Goal: Contribute content: Contribute content

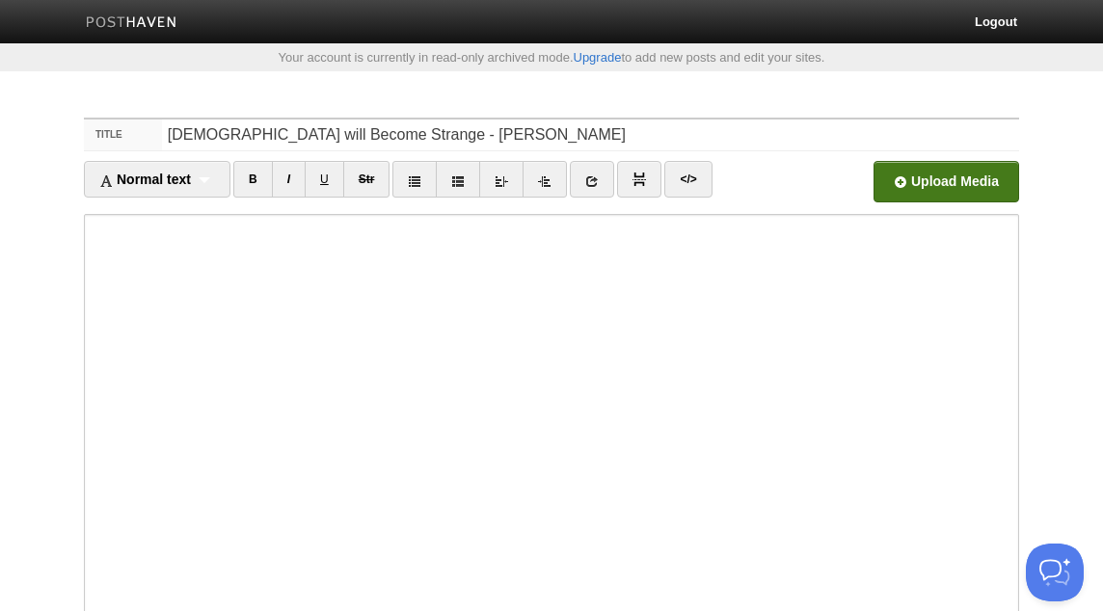
click at [902, 184] on input "file" at bounding box center [364, 187] width 1459 height 98
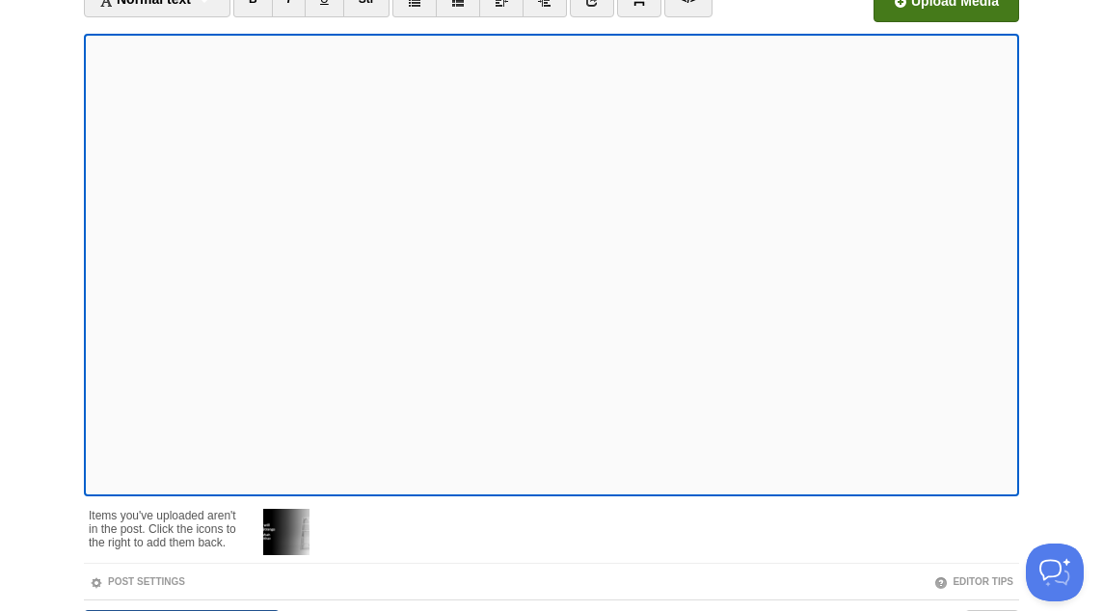
scroll to position [299, 0]
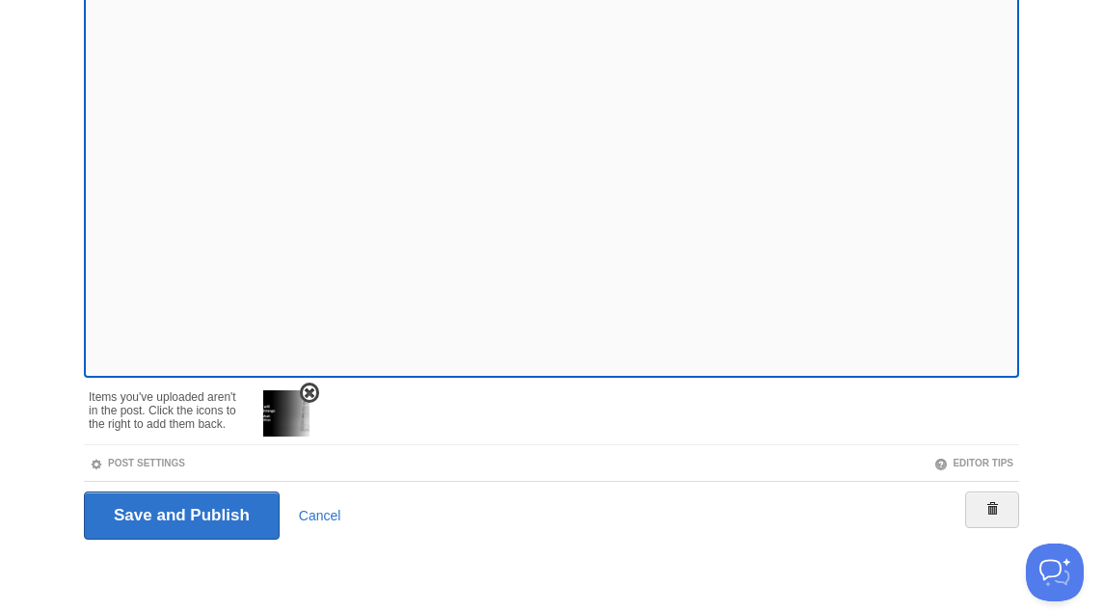
click at [313, 388] on span at bounding box center [309, 393] width 13 height 13
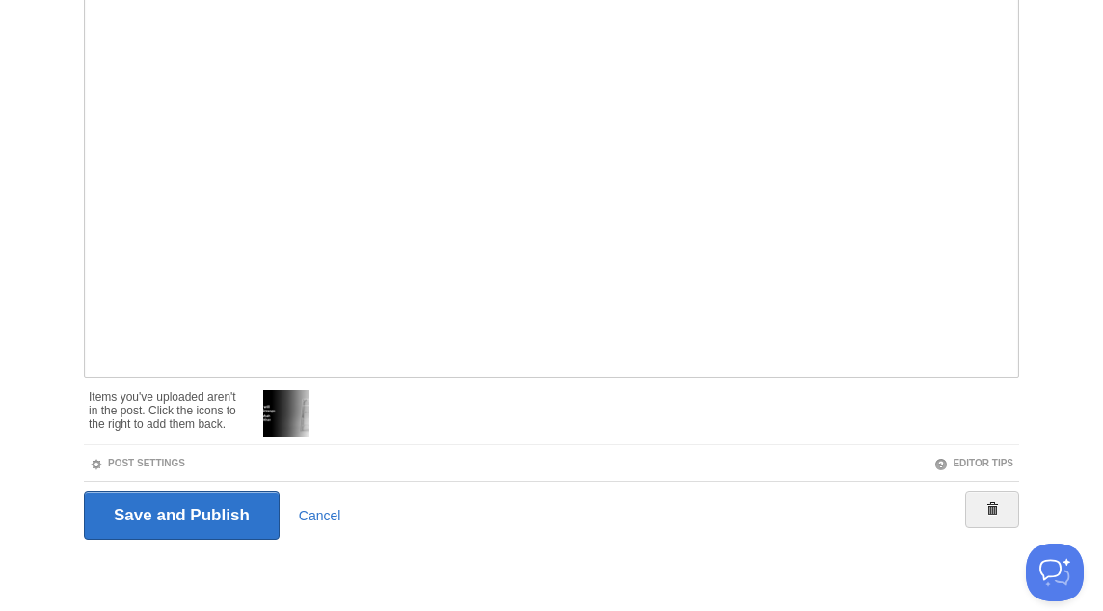
scroll to position [231, 0]
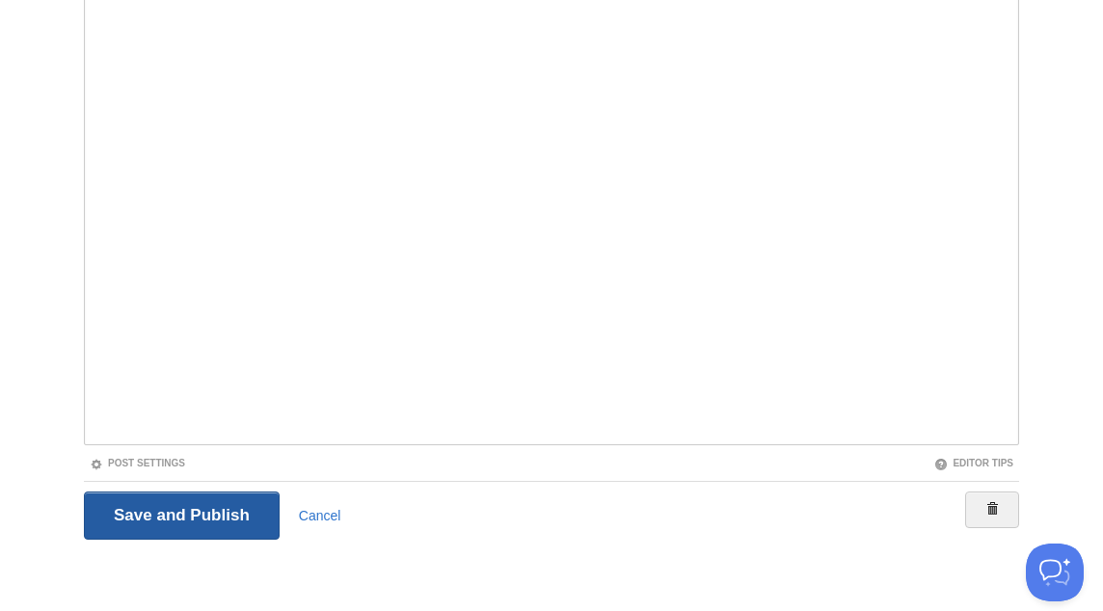
click at [228, 512] on input "Save and Publish" at bounding box center [182, 516] width 196 height 48
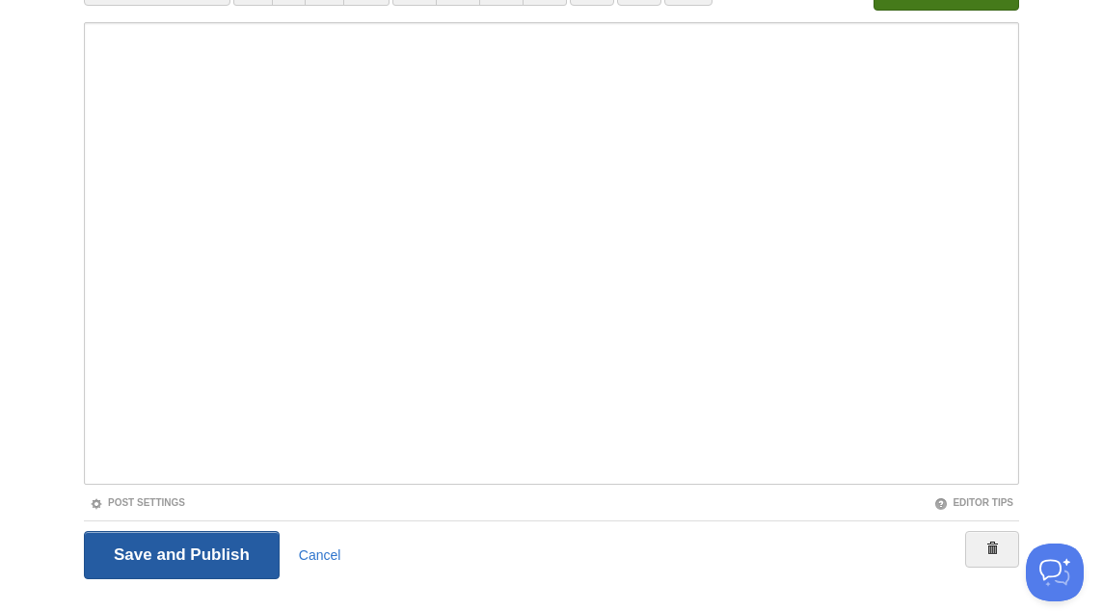
scroll to position [100, 0]
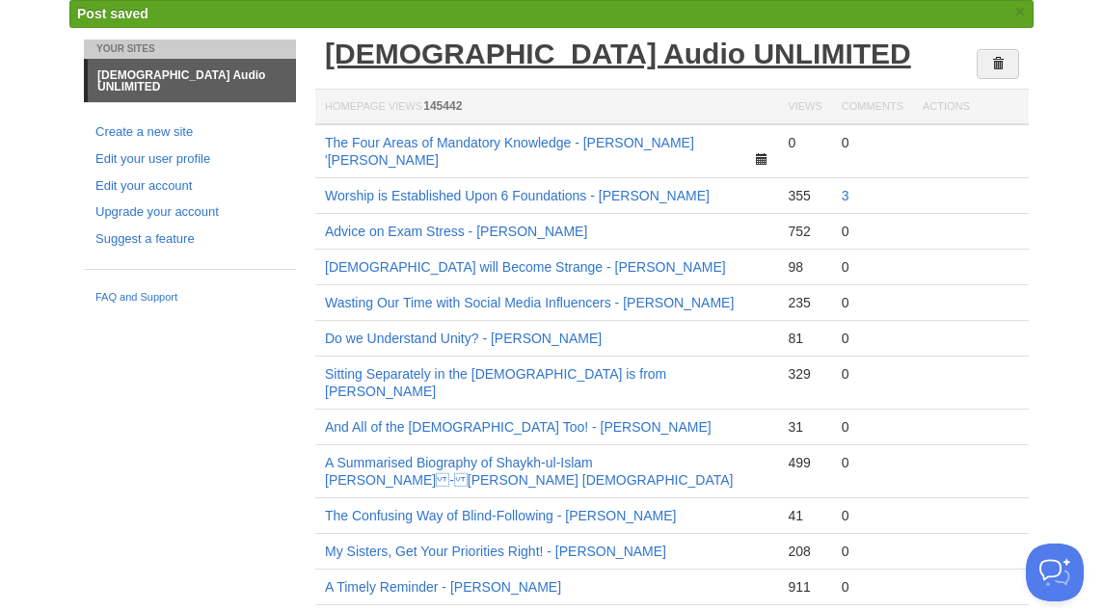
click at [504, 53] on link "[DEMOGRAPHIC_DATA] Audio UNLIMITED" at bounding box center [618, 54] width 586 height 32
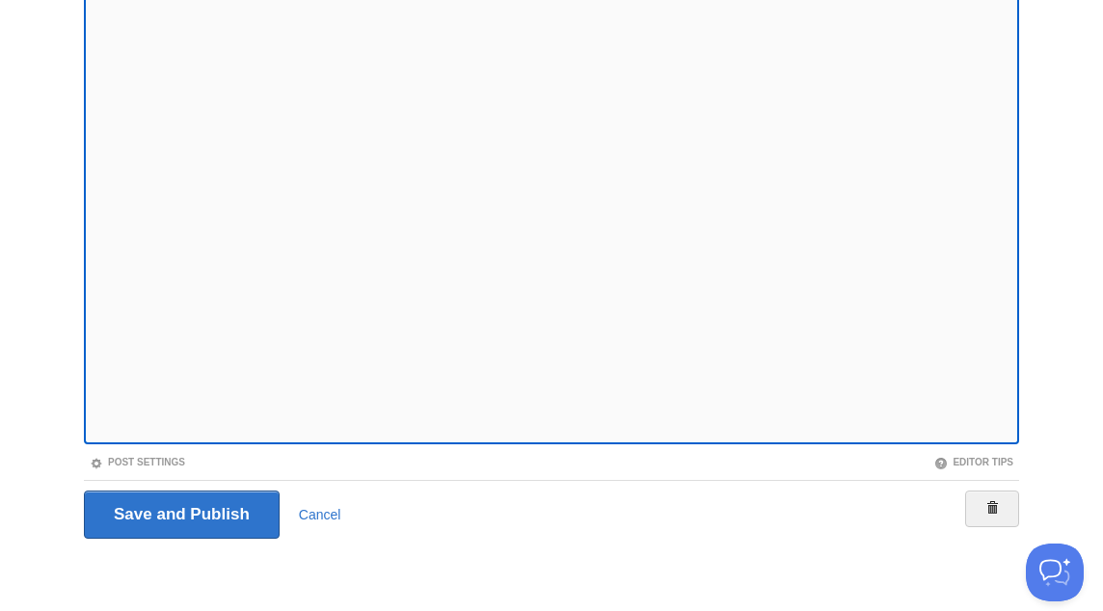
scroll to position [231, 0]
click at [156, 462] on link "Post Settings" at bounding box center [137, 463] width 95 height 11
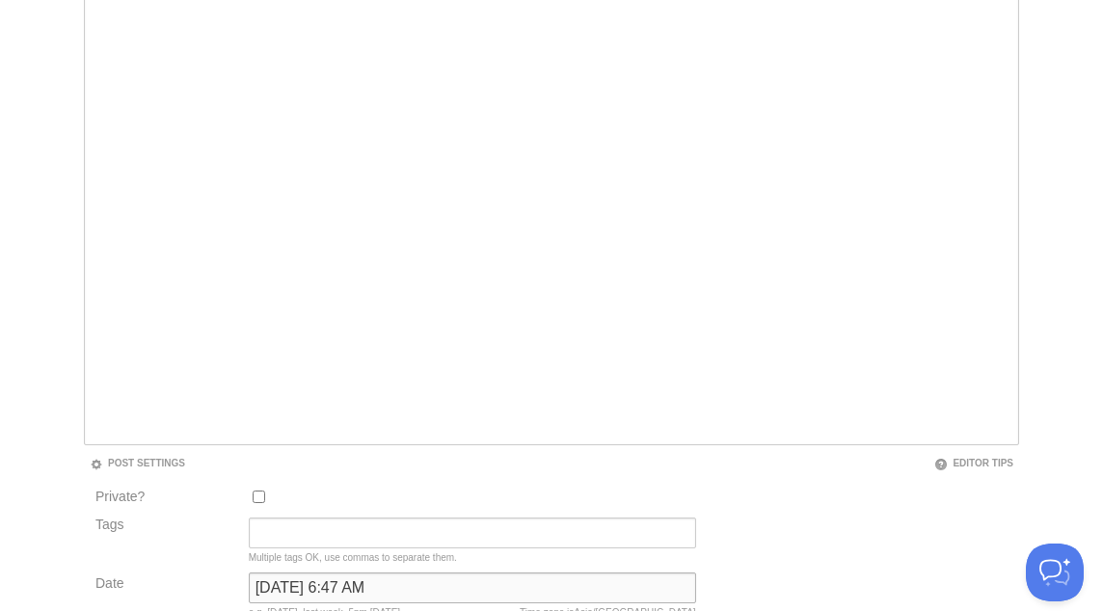
click at [362, 583] on input "[DATE] 6:47 AM" at bounding box center [472, 588] width 447 height 31
type input "now"
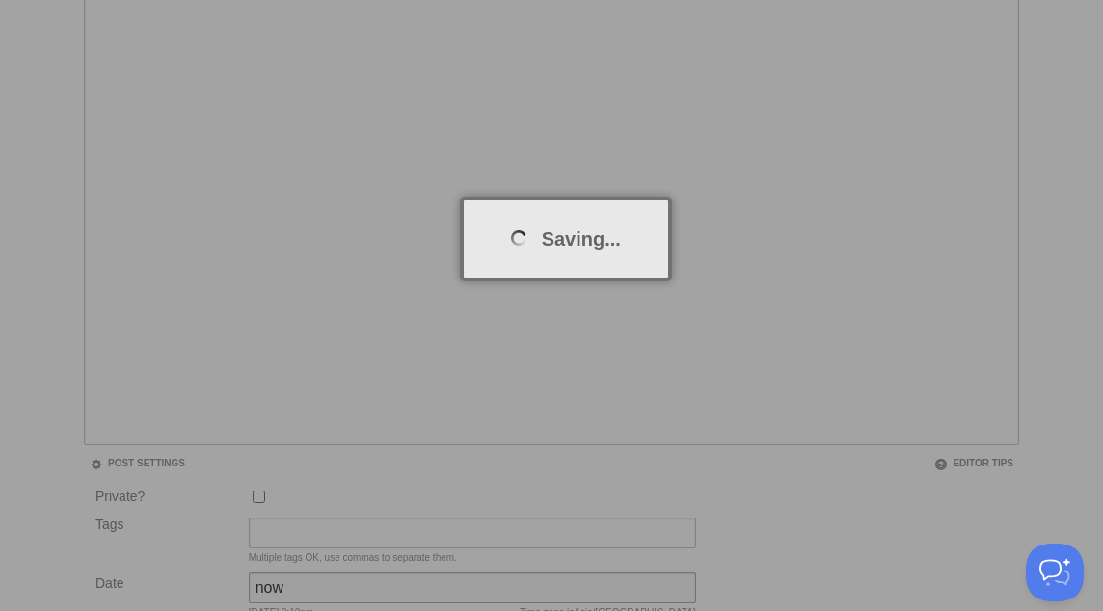
scroll to position [100, 0]
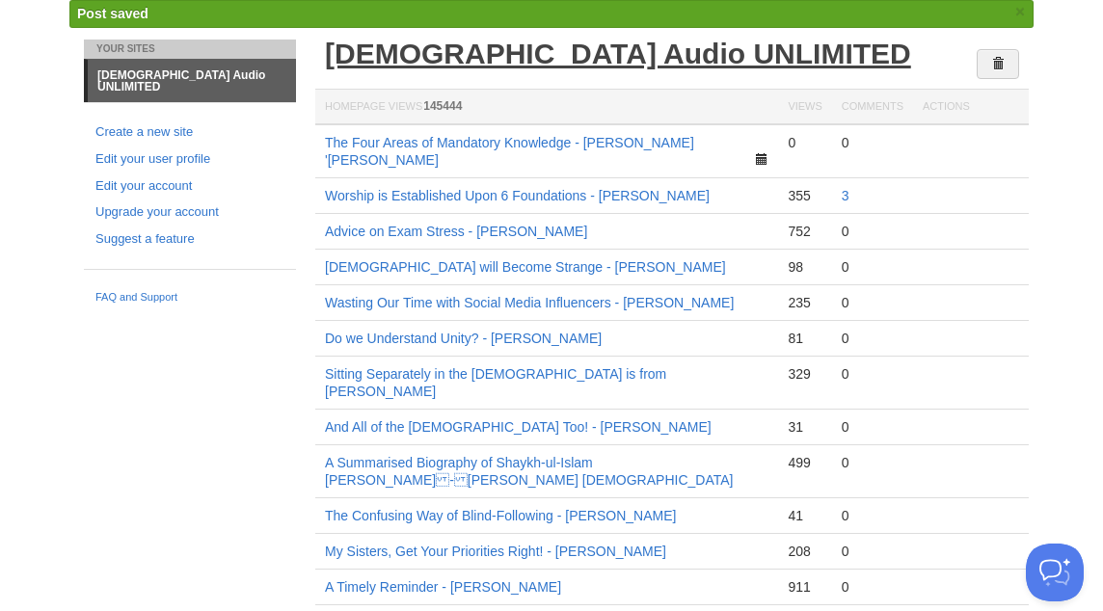
click at [573, 54] on link "[DEMOGRAPHIC_DATA] Audio UNLIMITED" at bounding box center [618, 54] width 586 height 32
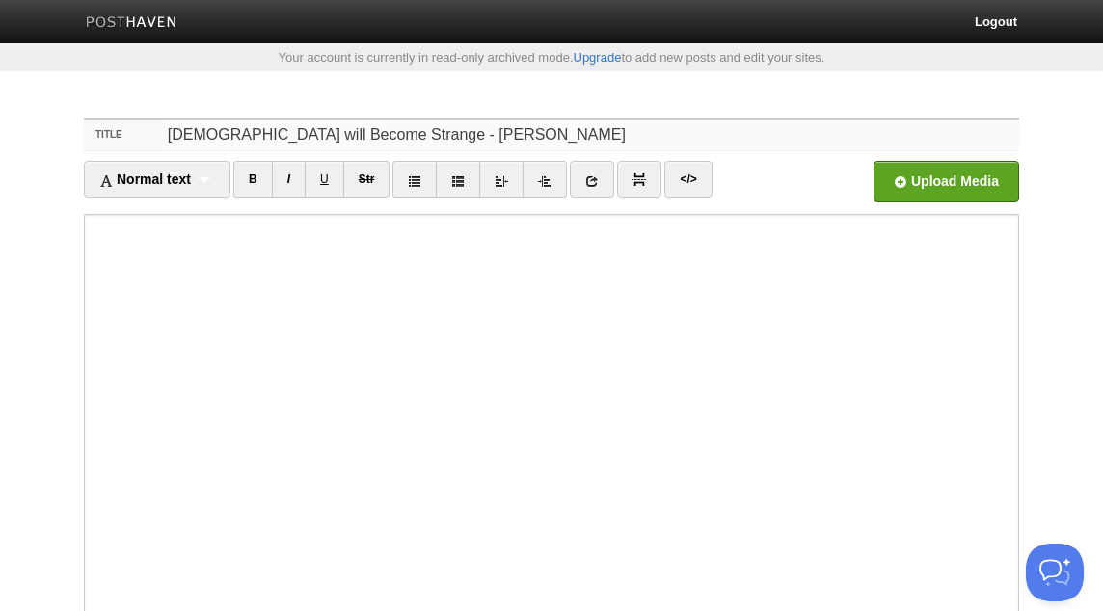
click at [213, 136] on input "[DEMOGRAPHIC_DATA] will Become Strange - [PERSON_NAME]" at bounding box center [590, 135] width 857 height 31
type input "Islam Will Become Strange - Abu Hafsah Kashiff Khan"
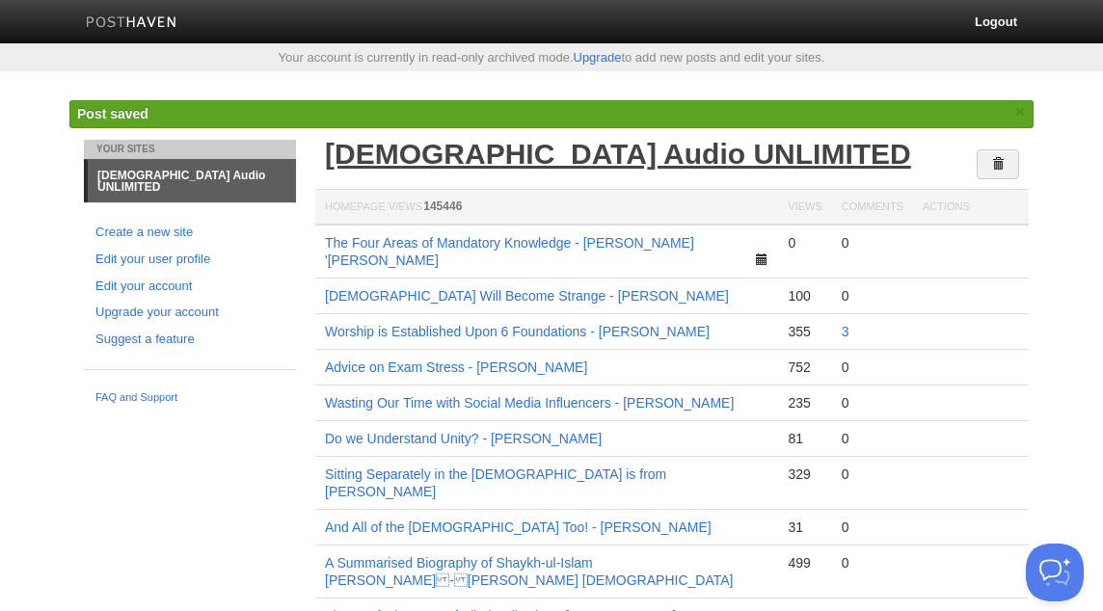
click at [601, 155] on link "[DEMOGRAPHIC_DATA] Audio UNLIMITED" at bounding box center [618, 154] width 586 height 32
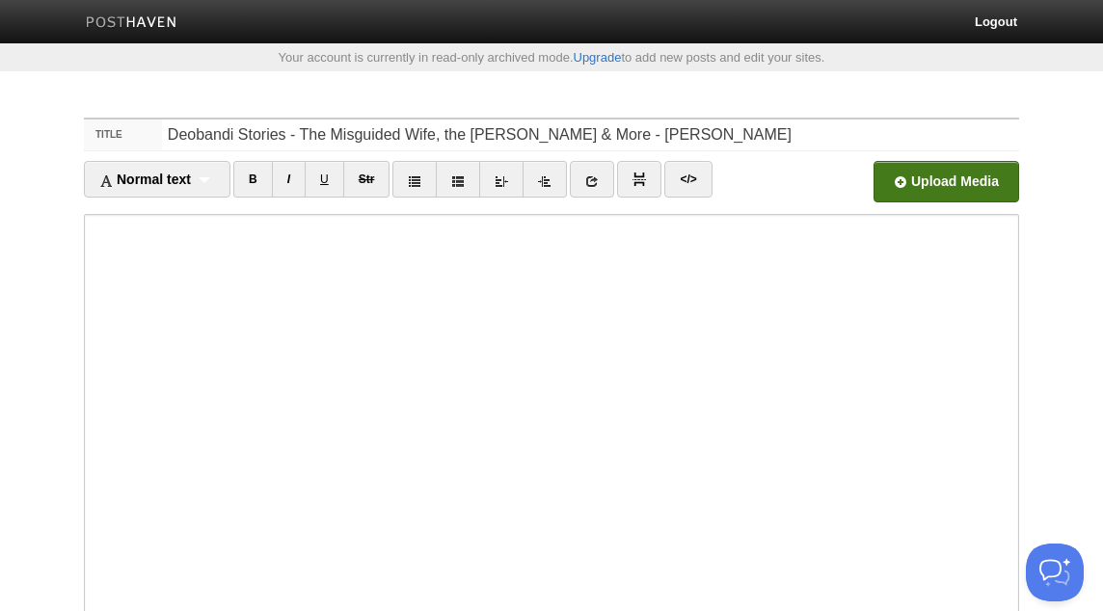
click at [975, 197] on input "file" at bounding box center [364, 187] width 1459 height 98
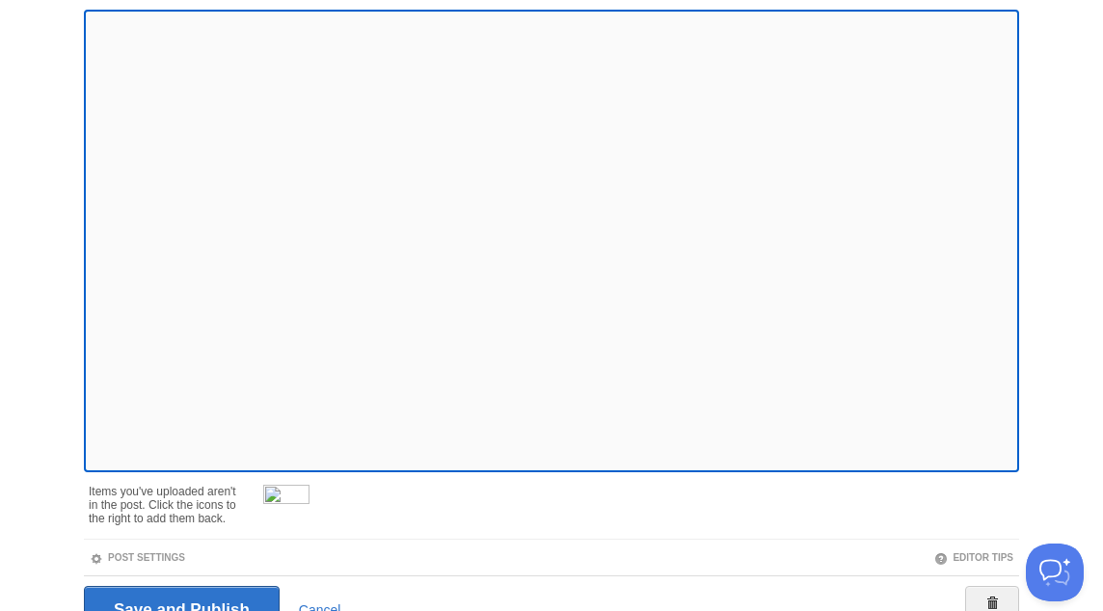
scroll to position [223, 0]
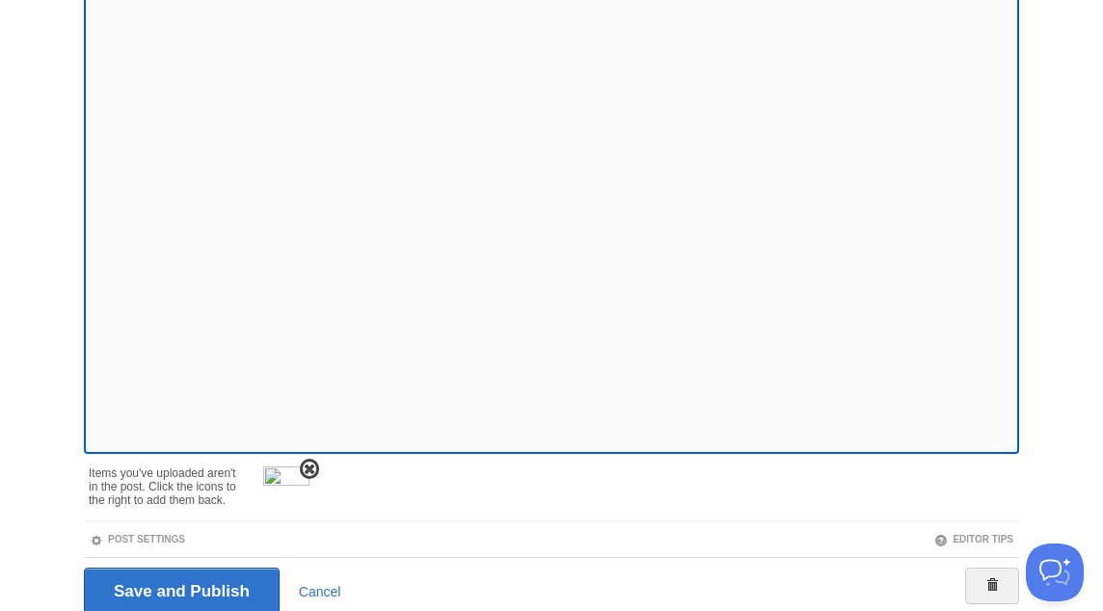
click at [309, 467] on span at bounding box center [309, 469] width 13 height 13
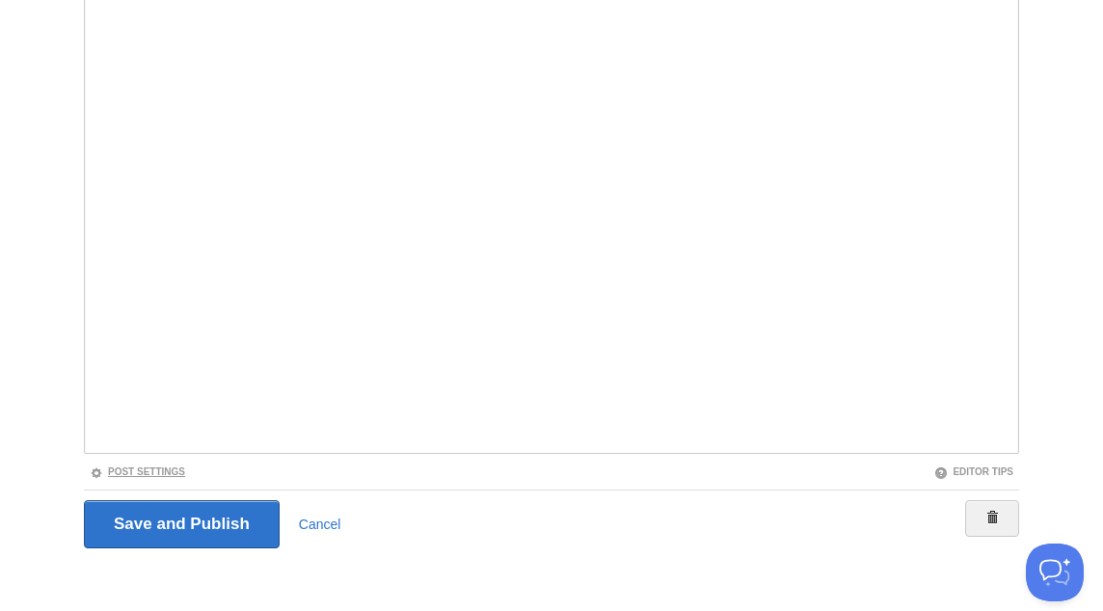
click at [180, 467] on link "Post Settings" at bounding box center [137, 472] width 95 height 11
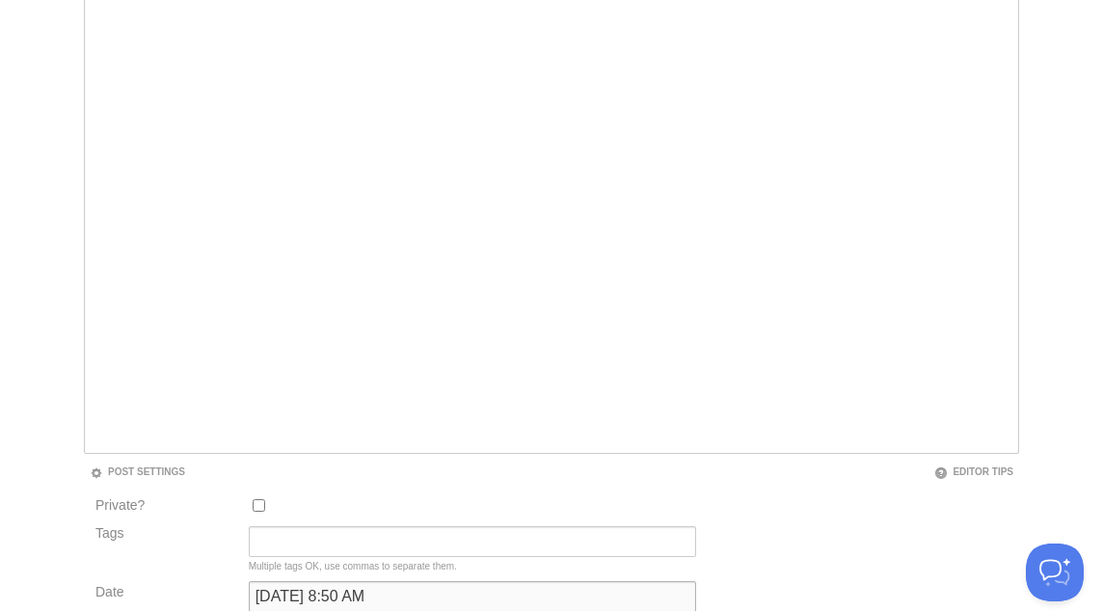
click at [324, 586] on input "[DATE] 8:50 AM" at bounding box center [472, 596] width 447 height 31
type input "now"
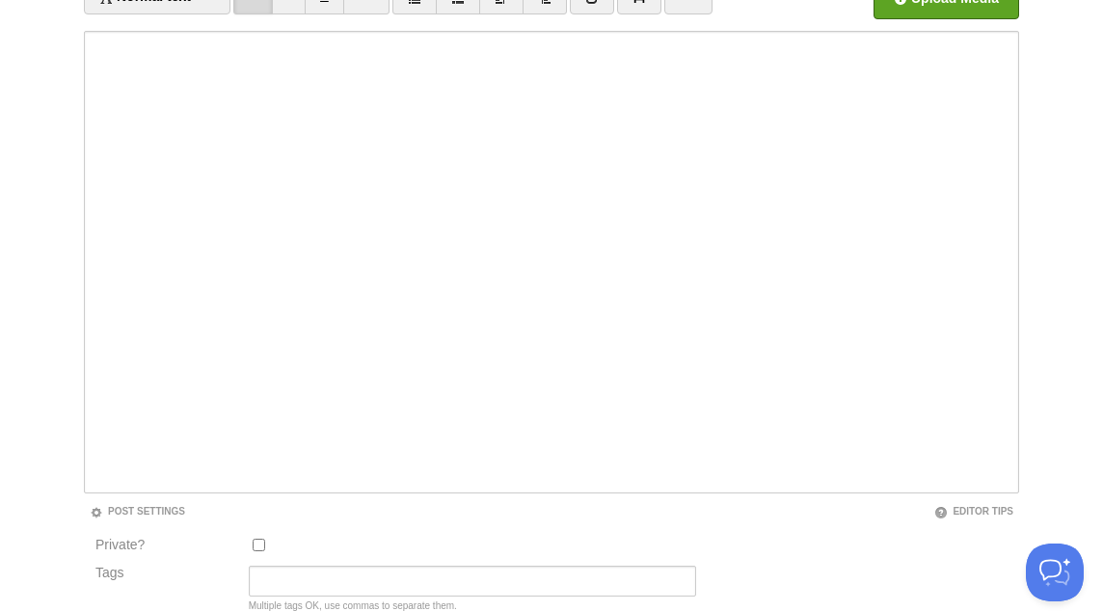
scroll to position [100, 0]
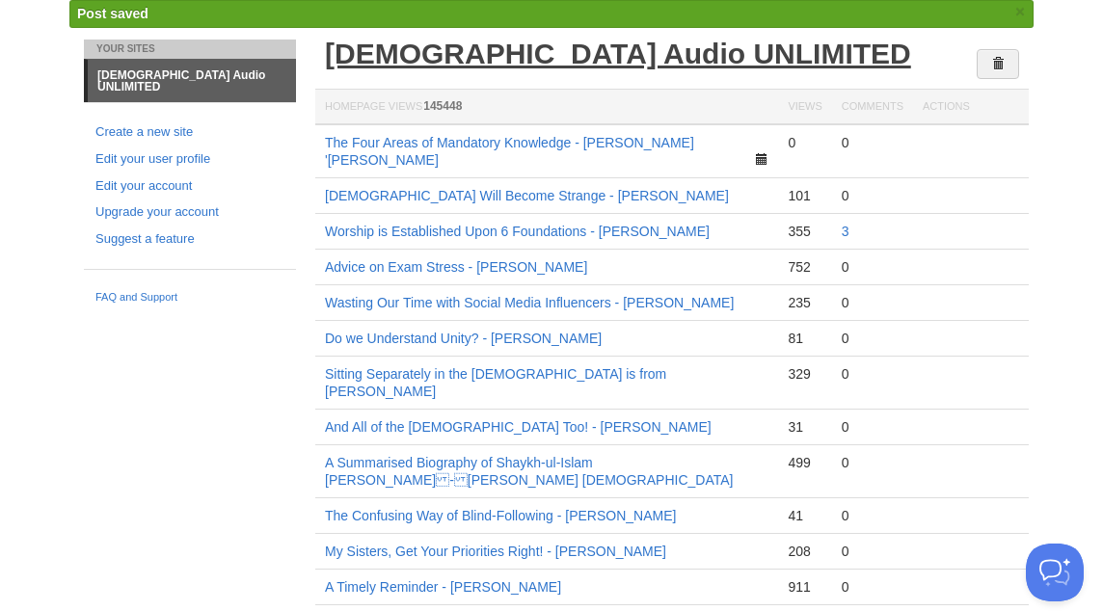
click at [500, 62] on link "[DEMOGRAPHIC_DATA] Audio UNLIMITED" at bounding box center [618, 54] width 586 height 32
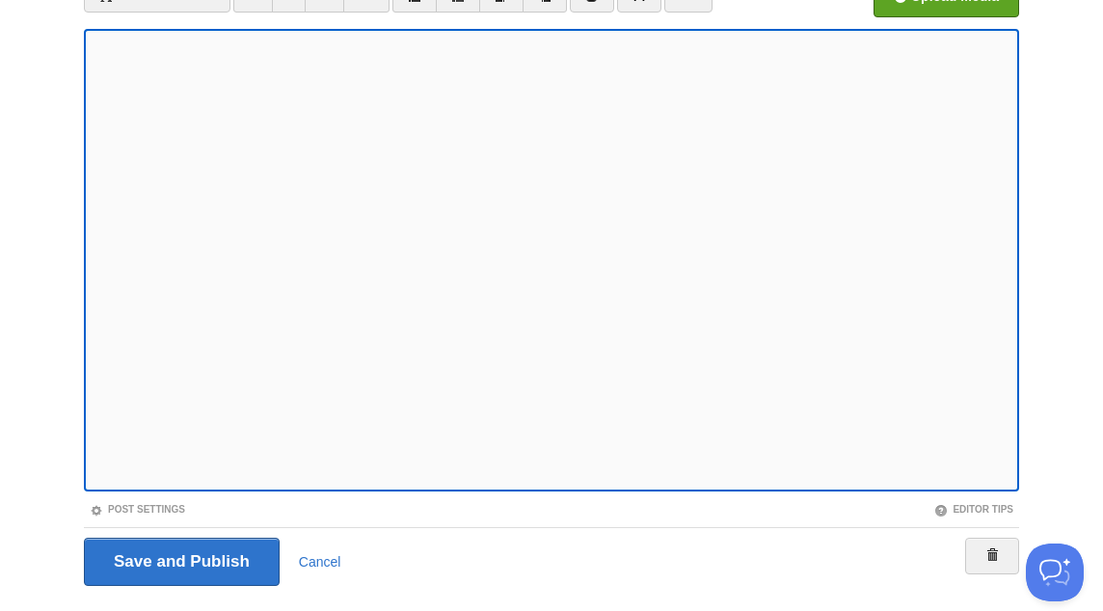
scroll to position [231, 0]
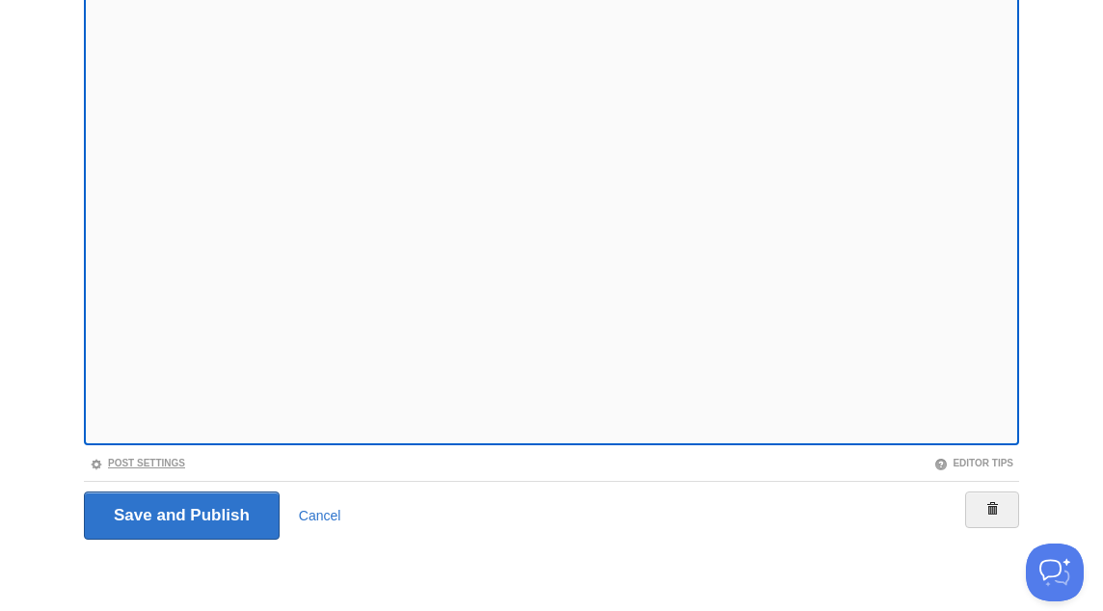
click at [176, 463] on link "Post Settings" at bounding box center [137, 463] width 95 height 11
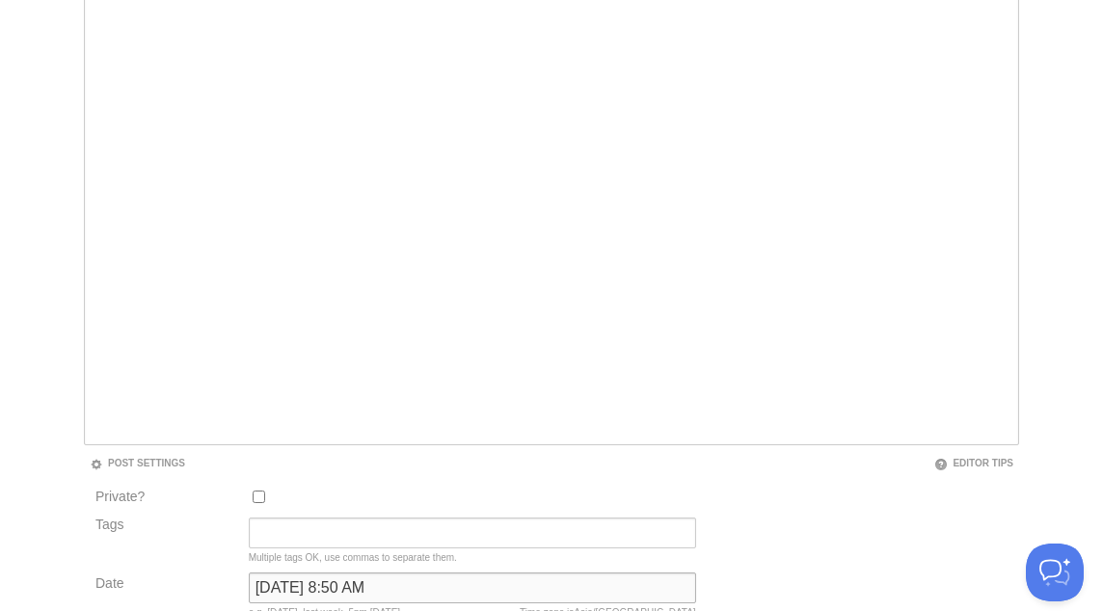
click at [345, 579] on input "January 17, 2024 at 8:50 AM" at bounding box center [472, 588] width 447 height 31
type input "now"
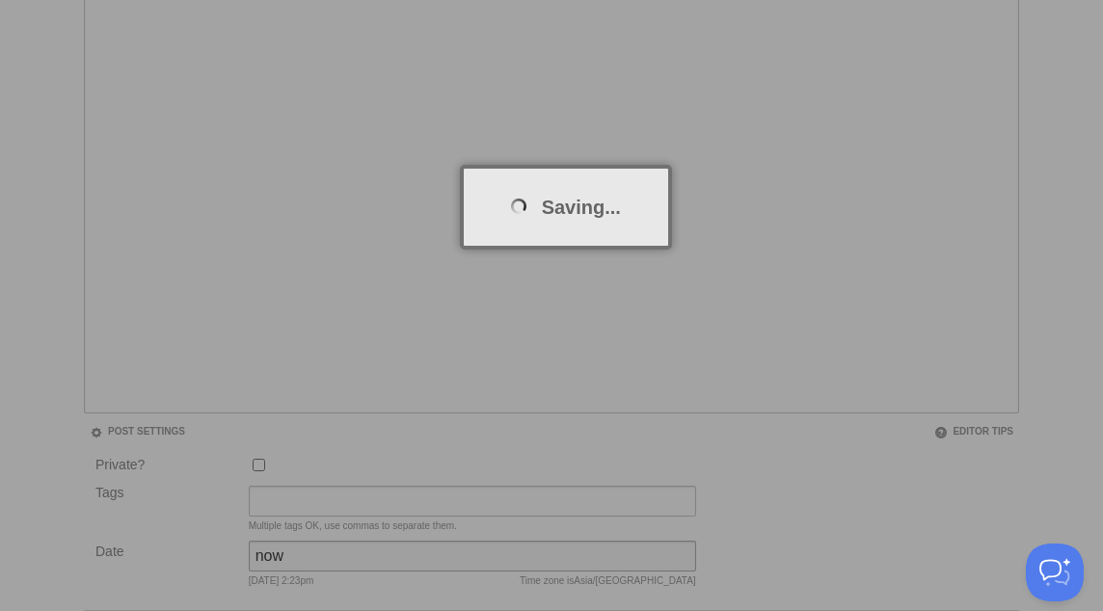
scroll to position [100, 0]
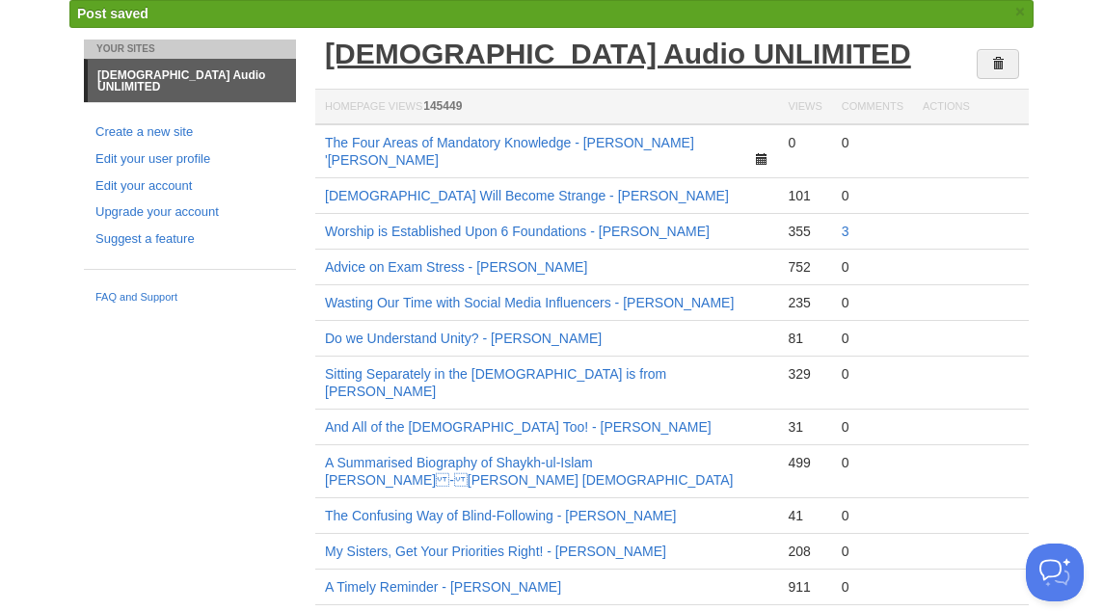
click at [426, 54] on link "[DEMOGRAPHIC_DATA] Audio UNLIMITED" at bounding box center [618, 54] width 586 height 32
